Goal: Transaction & Acquisition: Purchase product/service

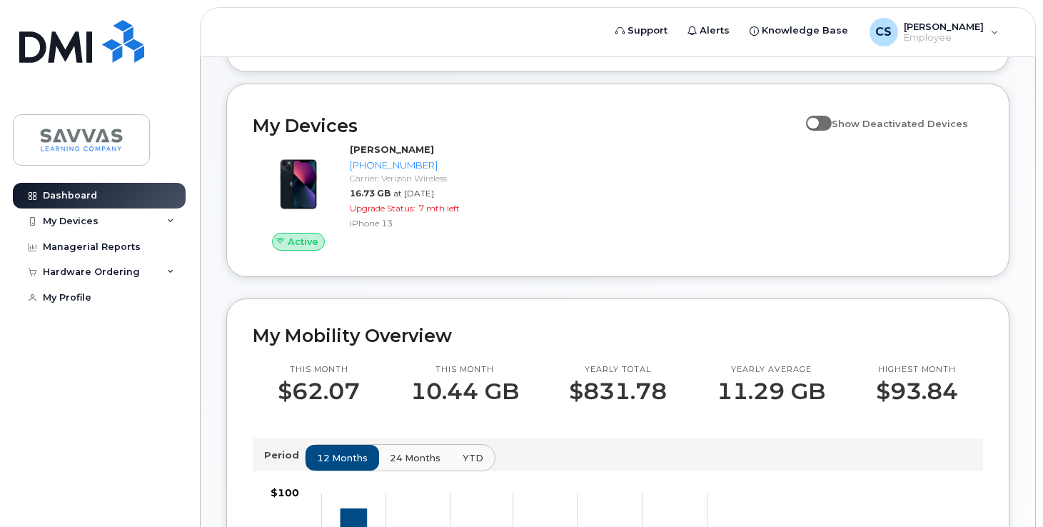
scroll to position [46, 0]
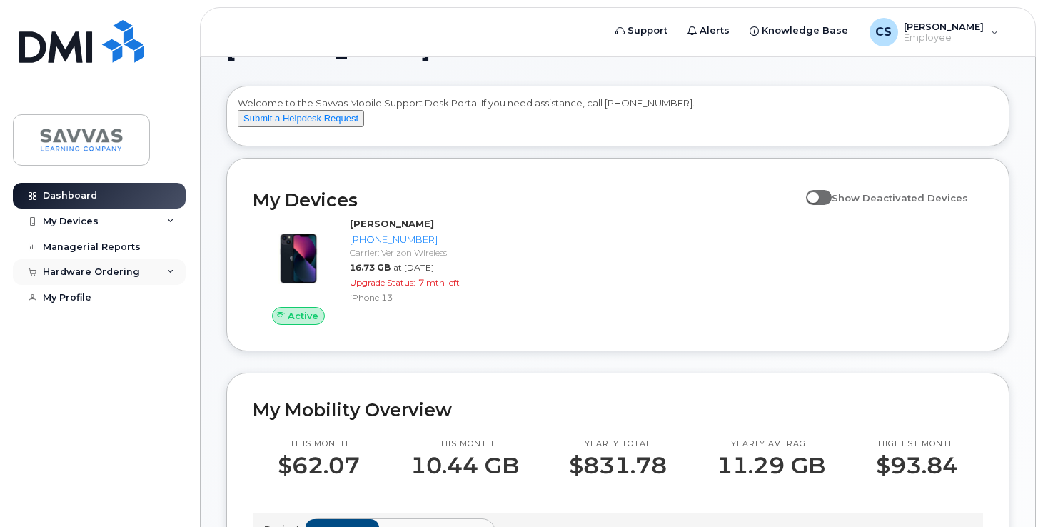
click at [122, 269] on div "Hardware Ordering" at bounding box center [91, 271] width 97 height 11
click at [169, 266] on div "Hardware Ordering" at bounding box center [99, 272] width 173 height 26
click at [172, 267] on div "Hardware Ordering" at bounding box center [99, 272] width 173 height 26
click at [92, 295] on div "New Order" at bounding box center [76, 298] width 54 height 13
